Goal: Ask a question: Seek information or help from site administrators or community

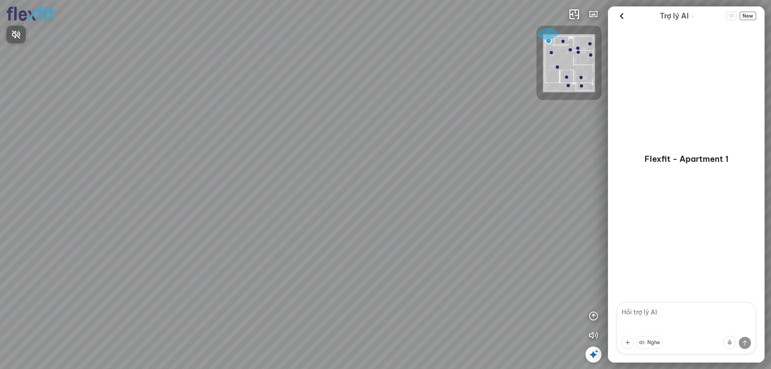
drag, startPoint x: 429, startPoint y: 180, endPoint x: 124, endPoint y: 125, distance: 309.3
click at [124, 125] on div at bounding box center [385, 184] width 771 height 369
drag, startPoint x: 401, startPoint y: 168, endPoint x: 515, endPoint y: 102, distance: 132.3
click at [576, 99] on div "INFO: krpano 1.20.8 (build [DATE]) INFO: HTML5/Desktop - Chrome 139.0 - WebGL I…" at bounding box center [385, 184] width 771 height 369
drag, startPoint x: 386, startPoint y: 110, endPoint x: 541, endPoint y: 202, distance: 180.2
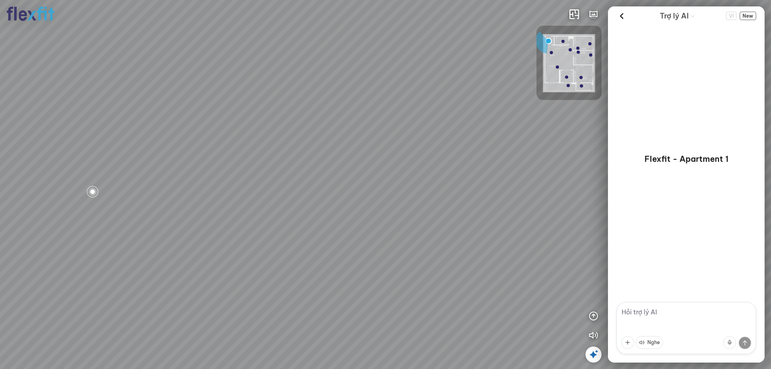
click at [535, 173] on div at bounding box center [385, 184] width 771 height 369
click at [660, 316] on textarea at bounding box center [687, 328] width 140 height 52
type textarea "thiết kế này mấy ngủ? bao nhiêu tiền?"
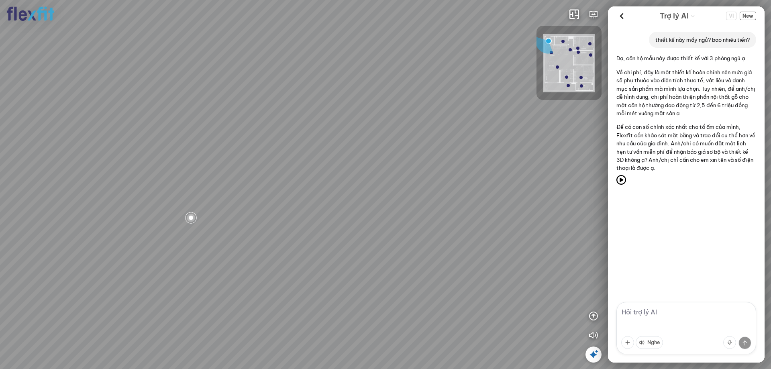
click at [678, 317] on textarea at bounding box center [687, 328] width 140 height 52
type textarea "có phòng ngủ trẻ con không"
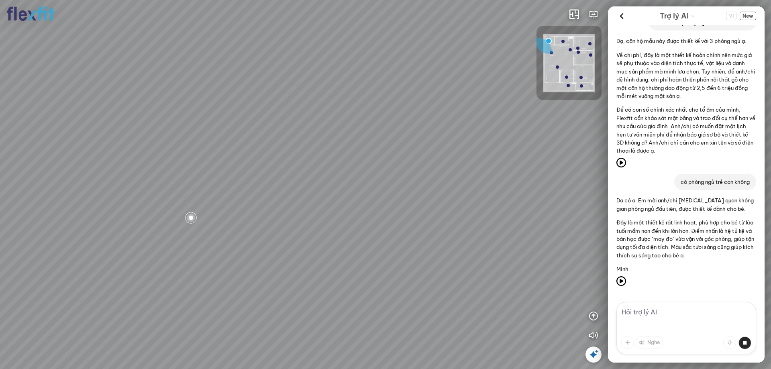
scroll to position [13, 0]
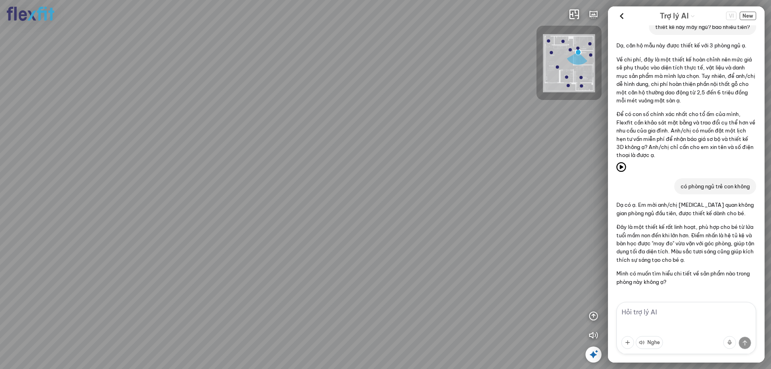
drag, startPoint x: 499, startPoint y: 156, endPoint x: 244, endPoint y: 172, distance: 256.1
click at [244, 172] on div "Phòng khách" at bounding box center [385, 184] width 771 height 369
drag, startPoint x: 323, startPoint y: 176, endPoint x: 207, endPoint y: 176, distance: 116.5
click at [207, 176] on div "Phòng khách" at bounding box center [385, 184] width 771 height 369
drag, startPoint x: 371, startPoint y: 213, endPoint x: 327, endPoint y: 252, distance: 58.7
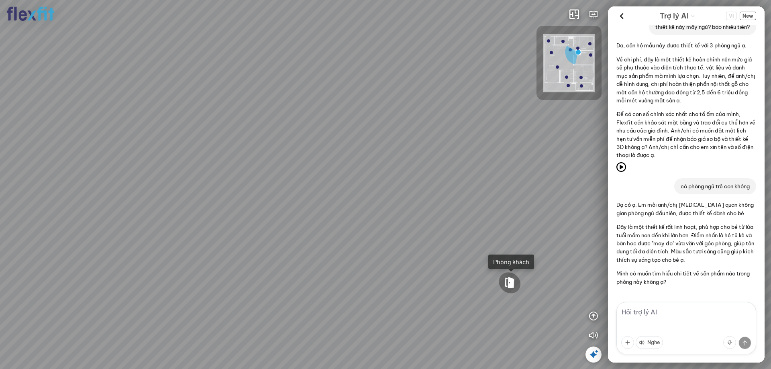
click at [327, 252] on div "Phòng khách" at bounding box center [385, 184] width 771 height 369
drag, startPoint x: 365, startPoint y: 229, endPoint x: 557, endPoint y: 225, distance: 192.5
click at [619, 228] on div "Phòng khách INFO: krpano 1.20.8 (build [DATE]) INFO: HTML5/Desktop - Chrome 139…" at bounding box center [385, 184] width 771 height 369
drag, startPoint x: 456, startPoint y: 231, endPoint x: 542, endPoint y: 215, distance: 87.9
click at [542, 215] on div "Phòng khách" at bounding box center [385, 184] width 771 height 369
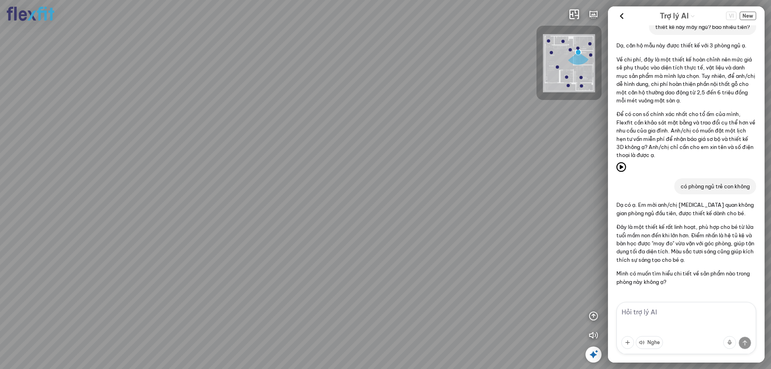
drag, startPoint x: 545, startPoint y: 209, endPoint x: 526, endPoint y: 208, distance: 19.3
click at [527, 207] on div "Phòng khách" at bounding box center [385, 184] width 771 height 369
drag, startPoint x: 517, startPoint y: 202, endPoint x: 495, endPoint y: 225, distance: 31.5
click at [495, 225] on div "Phòng khách" at bounding box center [385, 184] width 771 height 369
drag, startPoint x: 476, startPoint y: 245, endPoint x: 471, endPoint y: 251, distance: 7.4
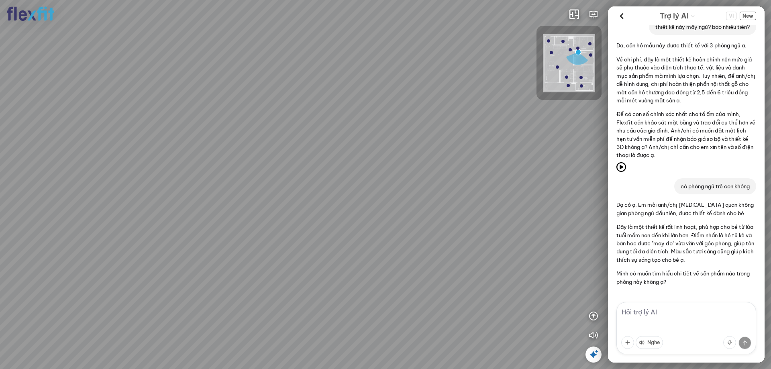
click at [471, 251] on div "Phòng khách" at bounding box center [385, 184] width 771 height 369
click at [694, 315] on textarea at bounding box center [687, 328] width 140 height 52
type textarea "thay màu xanh sang màu hồng được không"
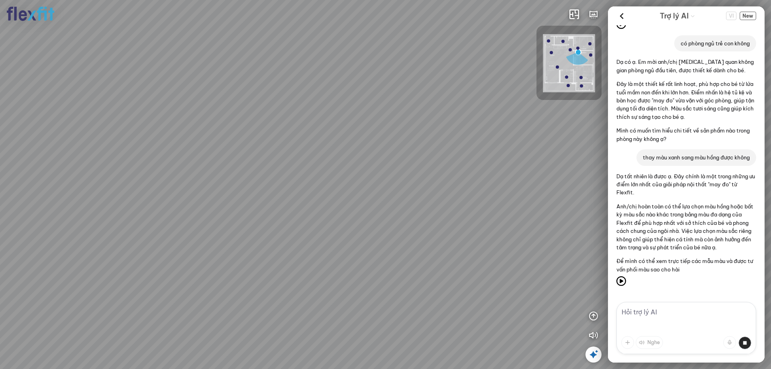
scroll to position [172, 0]
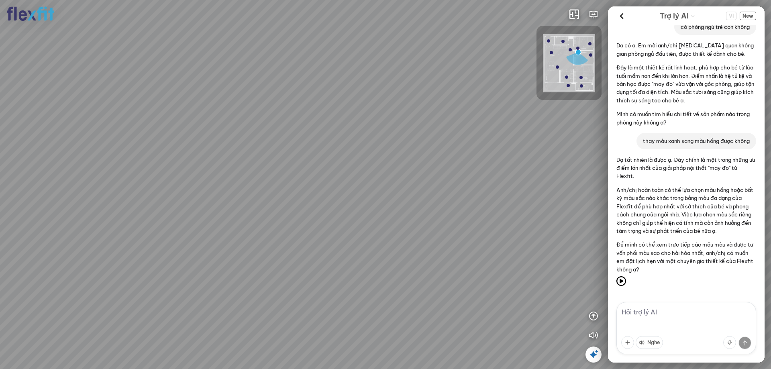
click at [671, 311] on textarea at bounding box center [687, 328] width 140 height 52
type textarea "có ghế nào phù hợp hơn với trẻ cấp 1 không, tôi không nghĩ ghế này phù hợp ngồi…"
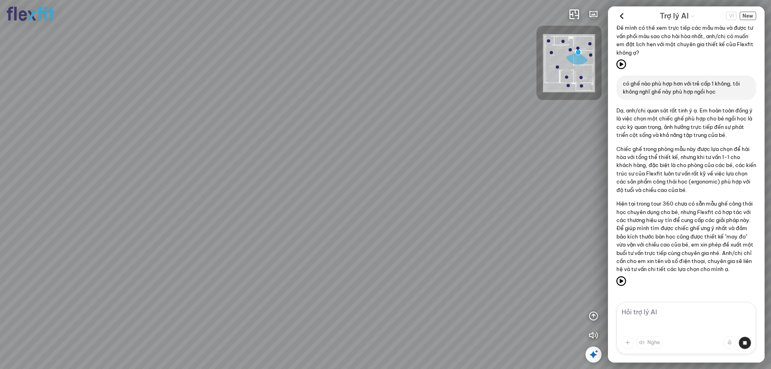
scroll to position [397, 0]
drag, startPoint x: 442, startPoint y: 190, endPoint x: 320, endPoint y: 190, distance: 121.3
click at [320, 190] on div "Phòng khách" at bounding box center [385, 184] width 771 height 369
click at [685, 315] on textarea at bounding box center [687, 328] width 140 height 52
type textarea "tủ bếp"
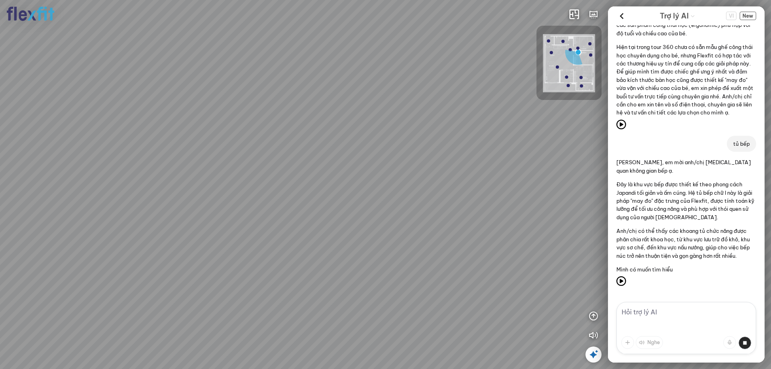
scroll to position [558, 0]
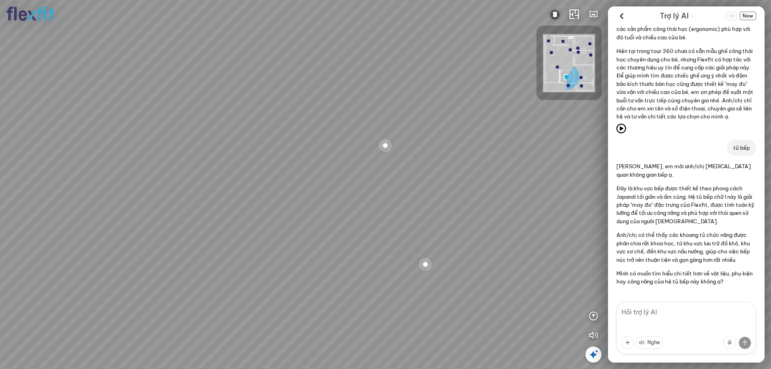
drag, startPoint x: 340, startPoint y: 223, endPoint x: 448, endPoint y: 217, distance: 108.2
click at [448, 217] on div at bounding box center [385, 184] width 771 height 369
drag, startPoint x: 444, startPoint y: 223, endPoint x: 290, endPoint y: 219, distance: 154.4
click at [290, 219] on div at bounding box center [385, 184] width 771 height 369
drag, startPoint x: 356, startPoint y: 222, endPoint x: 437, endPoint y: 226, distance: 81.3
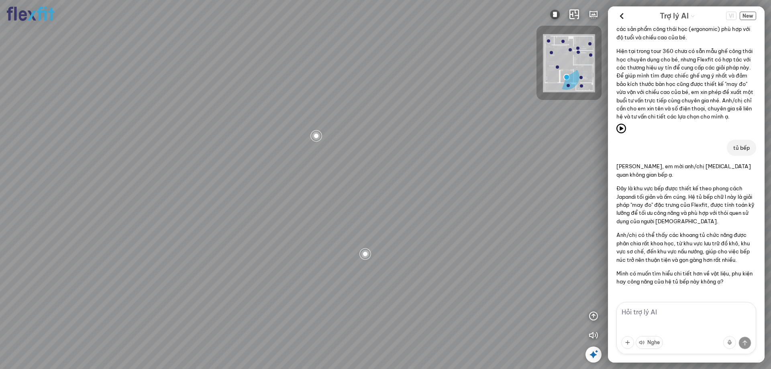
click at [437, 226] on div at bounding box center [385, 184] width 771 height 369
drag, startPoint x: 371, startPoint y: 226, endPoint x: 457, endPoint y: 227, distance: 85.6
click at [457, 227] on div at bounding box center [385, 184] width 771 height 369
drag, startPoint x: 428, startPoint y: 227, endPoint x: 503, endPoint y: 215, distance: 76.1
click at [503, 215] on div at bounding box center [385, 184] width 771 height 369
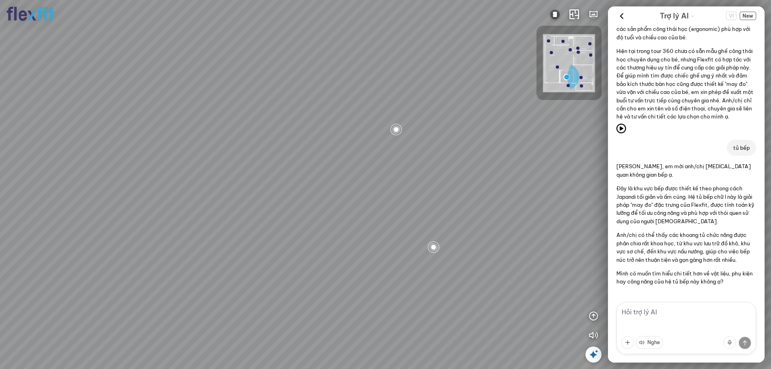
drag, startPoint x: 467, startPoint y: 213, endPoint x: 350, endPoint y: 215, distance: 117.3
click at [340, 213] on div at bounding box center [385, 184] width 771 height 369
click at [435, 249] on div at bounding box center [432, 247] width 14 height 14
click at [677, 318] on textarea at bounding box center [687, 328] width 140 height 52
type textarea "mở cánh xem công năng"
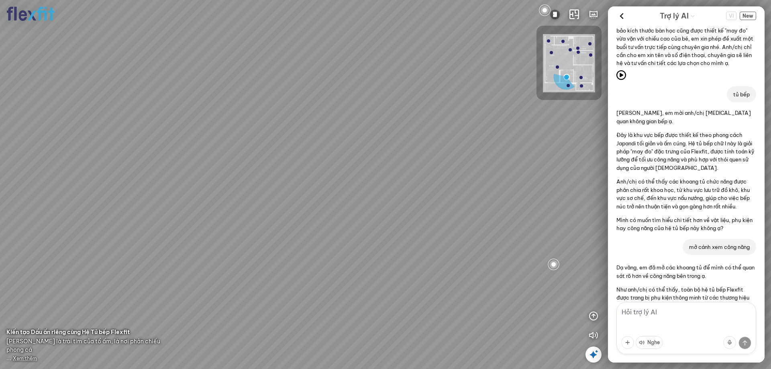
scroll to position [761, 0]
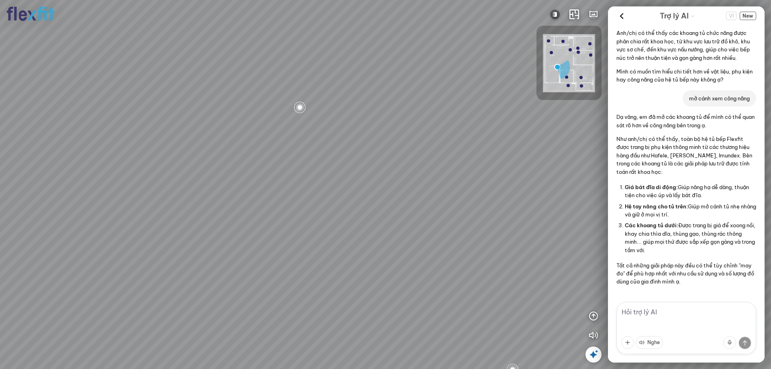
drag, startPoint x: 319, startPoint y: 290, endPoint x: 352, endPoint y: 225, distance: 72.1
click at [350, 216] on div at bounding box center [385, 184] width 771 height 369
drag, startPoint x: 332, startPoint y: 219, endPoint x: 335, endPoint y: 212, distance: 7.5
click at [335, 212] on div at bounding box center [385, 184] width 771 height 369
drag, startPoint x: 322, startPoint y: 216, endPoint x: 374, endPoint y: 211, distance: 52.9
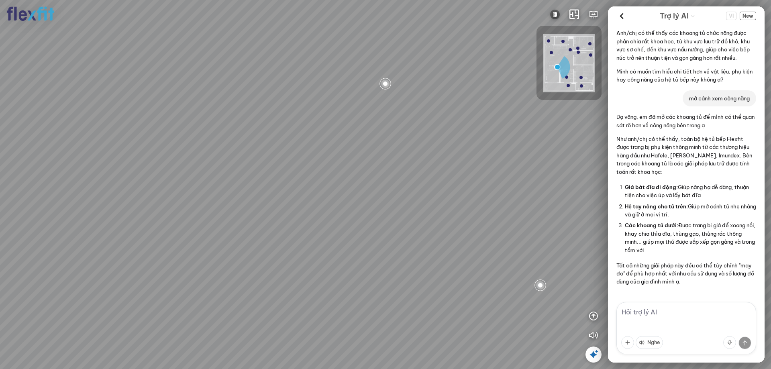
click at [374, 211] on div at bounding box center [385, 184] width 771 height 369
drag, startPoint x: 364, startPoint y: 213, endPoint x: 389, endPoint y: 201, distance: 27.5
click at [389, 201] on div at bounding box center [385, 184] width 771 height 369
drag, startPoint x: 457, startPoint y: 214, endPoint x: 342, endPoint y: 214, distance: 114.9
click at [342, 214] on div at bounding box center [385, 184] width 771 height 369
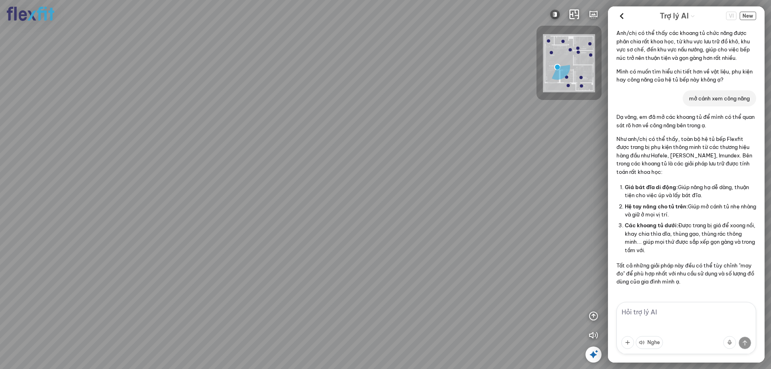
drag, startPoint x: 438, startPoint y: 215, endPoint x: 352, endPoint y: 223, distance: 85.5
click at [352, 223] on div at bounding box center [385, 184] width 771 height 369
click at [680, 314] on textarea at bounding box center [687, 328] width 140 height 52
type textarea "tủ bếp đáy gỗ này có sợ nước chảy xuống ngấm không"
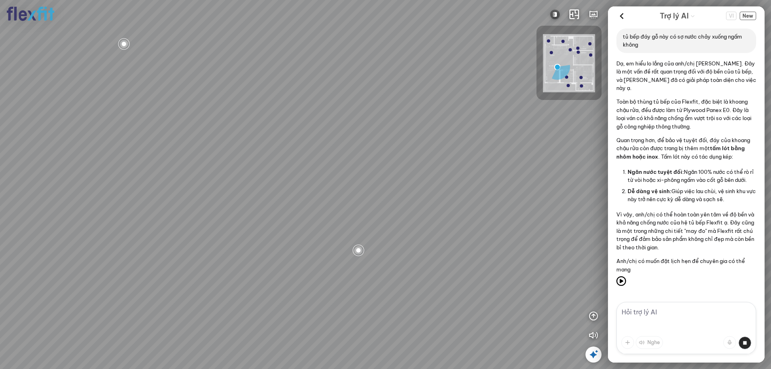
scroll to position [1049, 0]
